Goal: Check status: Check status

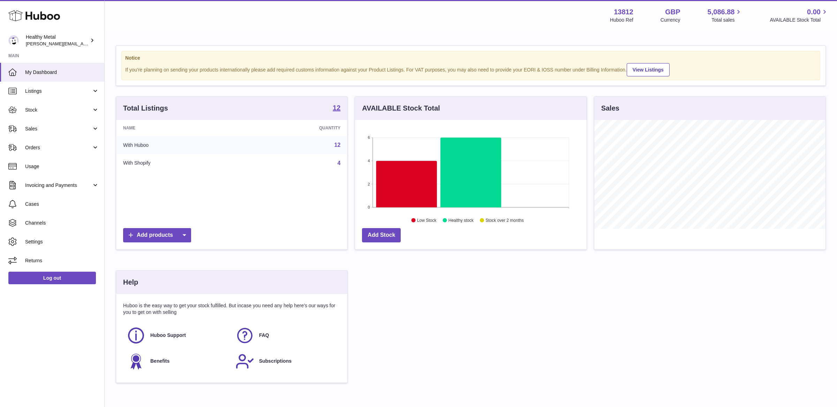
scroll to position [108, 231]
click at [72, 112] on span "Stock" at bounding box center [58, 110] width 67 height 7
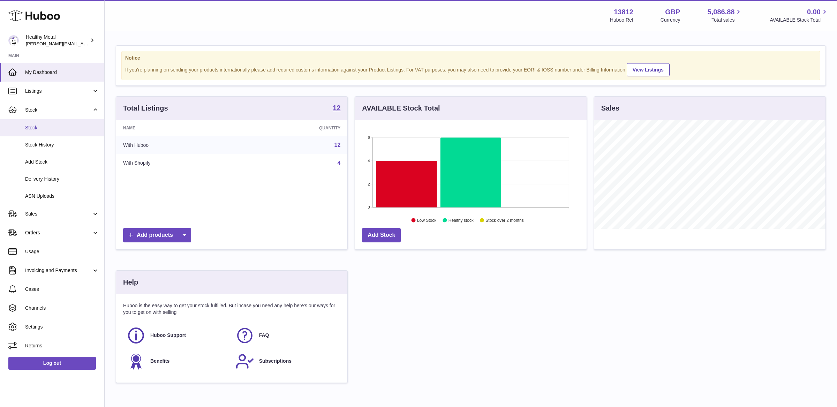
click at [44, 133] on link "Stock" at bounding box center [52, 127] width 104 height 17
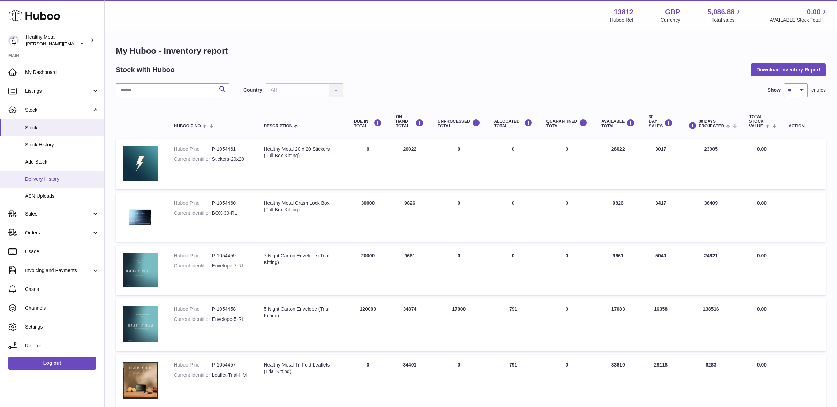
click at [52, 180] on span "Delivery History" at bounding box center [62, 179] width 74 height 7
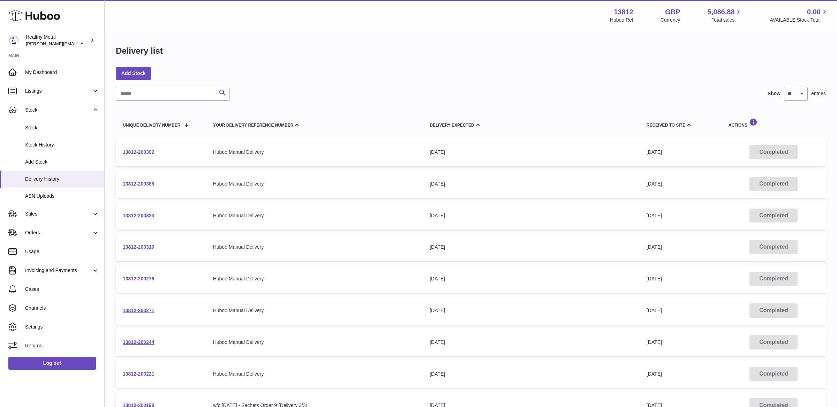
click at [141, 155] on link "13812-200392" at bounding box center [138, 152] width 31 height 6
